Goal: Transaction & Acquisition: Purchase product/service

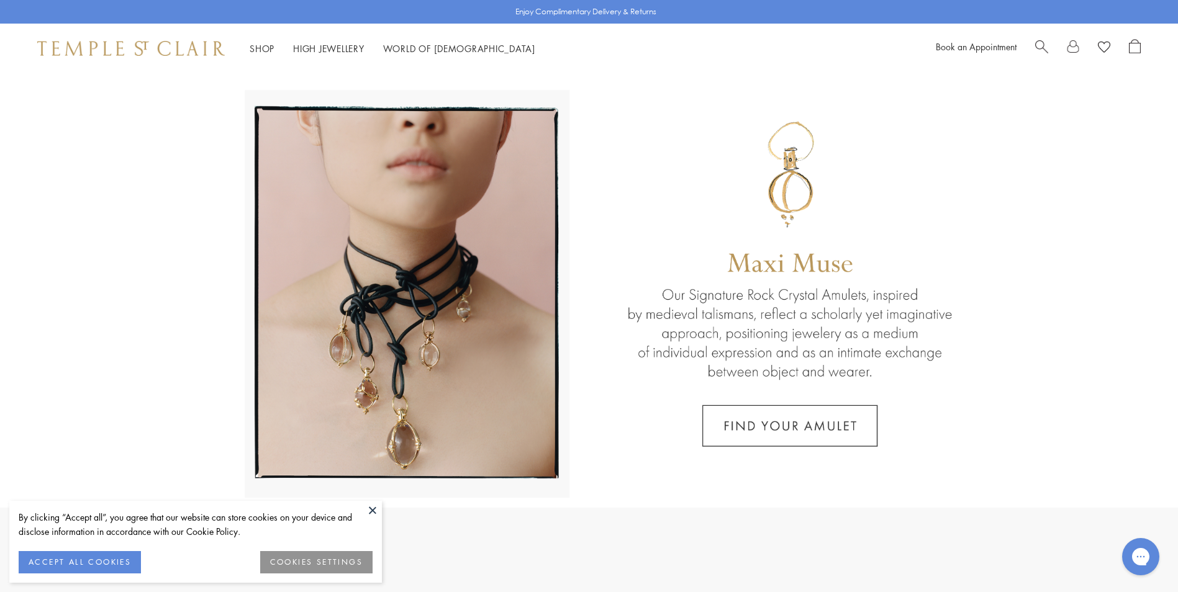
click at [1039, 43] on span "Search" at bounding box center [1041, 45] width 13 height 13
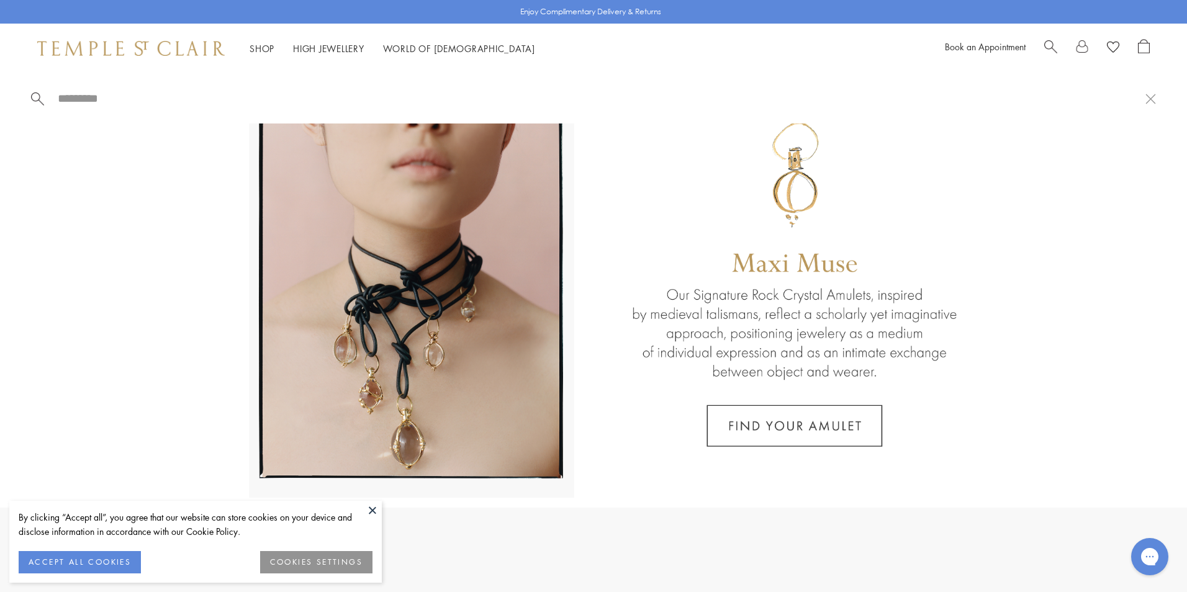
click at [374, 512] on button at bounding box center [372, 510] width 19 height 19
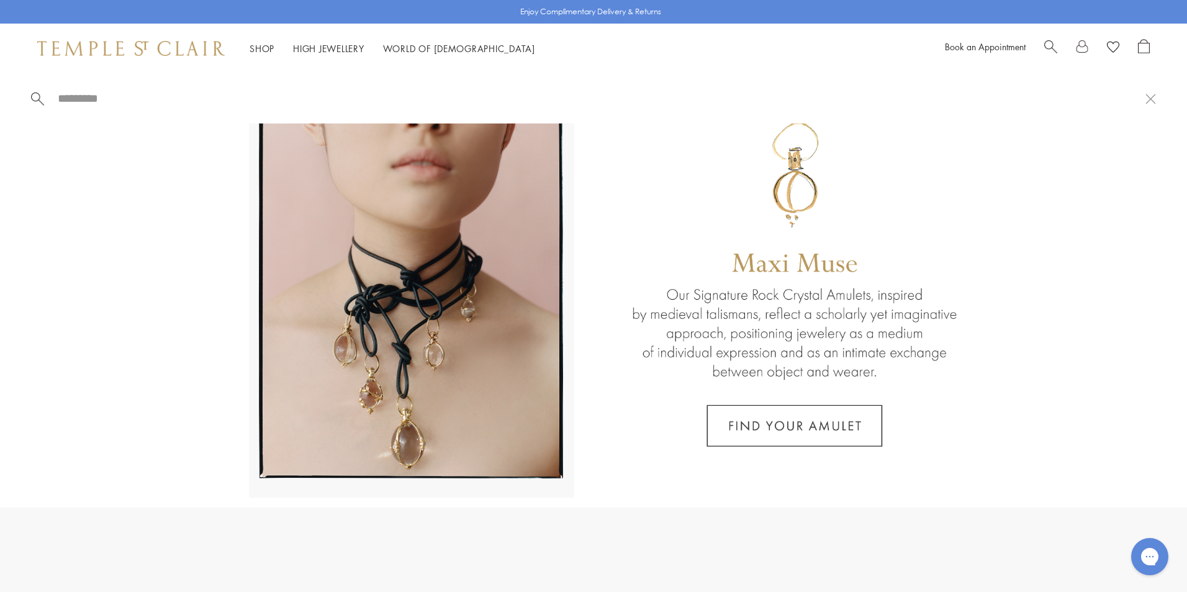
click at [129, 100] on input "search" at bounding box center [601, 98] width 1089 height 14
type input "*"
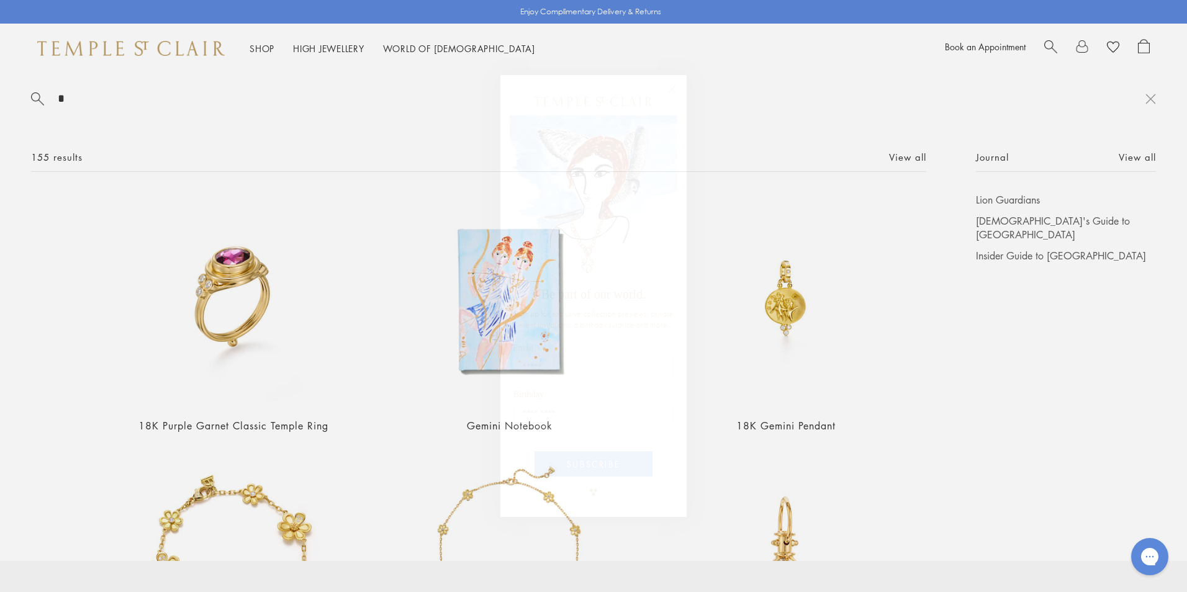
click at [675, 89] on circle "Close dialog" at bounding box center [672, 89] width 15 height 15
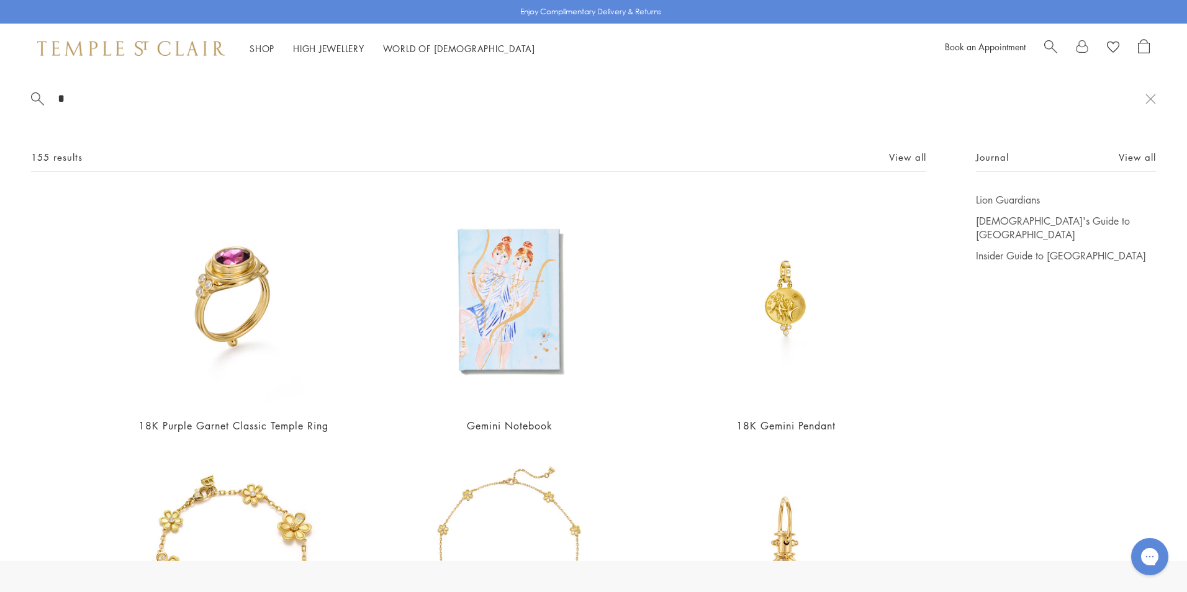
click at [96, 102] on input "*" at bounding box center [601, 98] width 1089 height 14
type input "*"
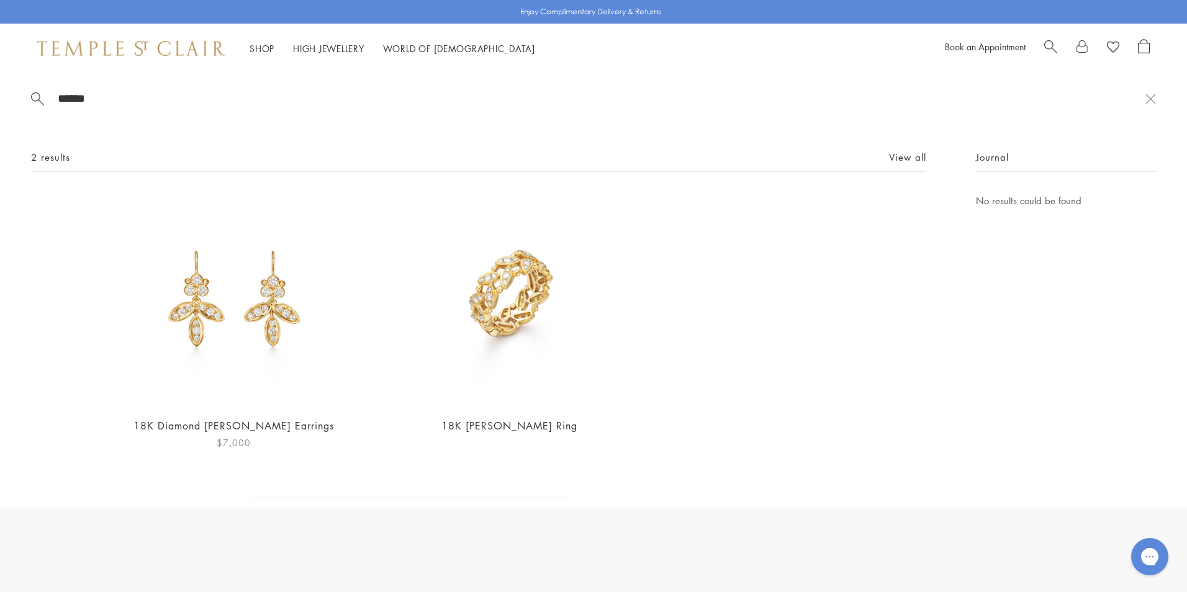
type input "******"
click at [216, 351] on img at bounding box center [234, 300] width 214 height 214
